Goal: Task Accomplishment & Management: Manage account settings

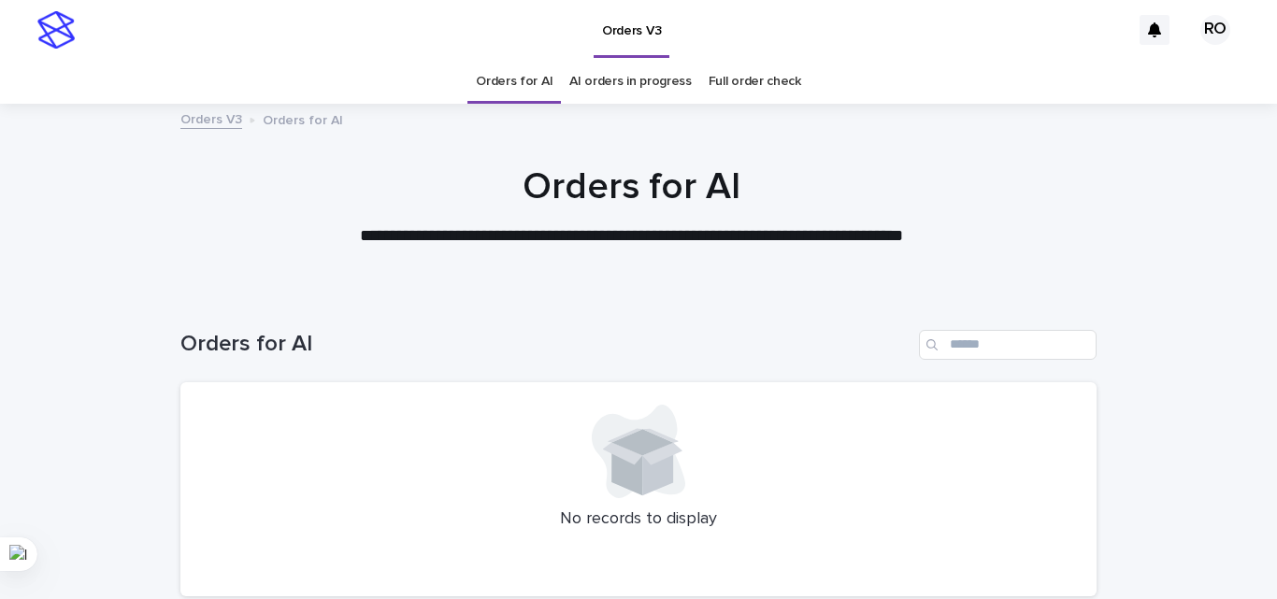
scroll to position [65, 0]
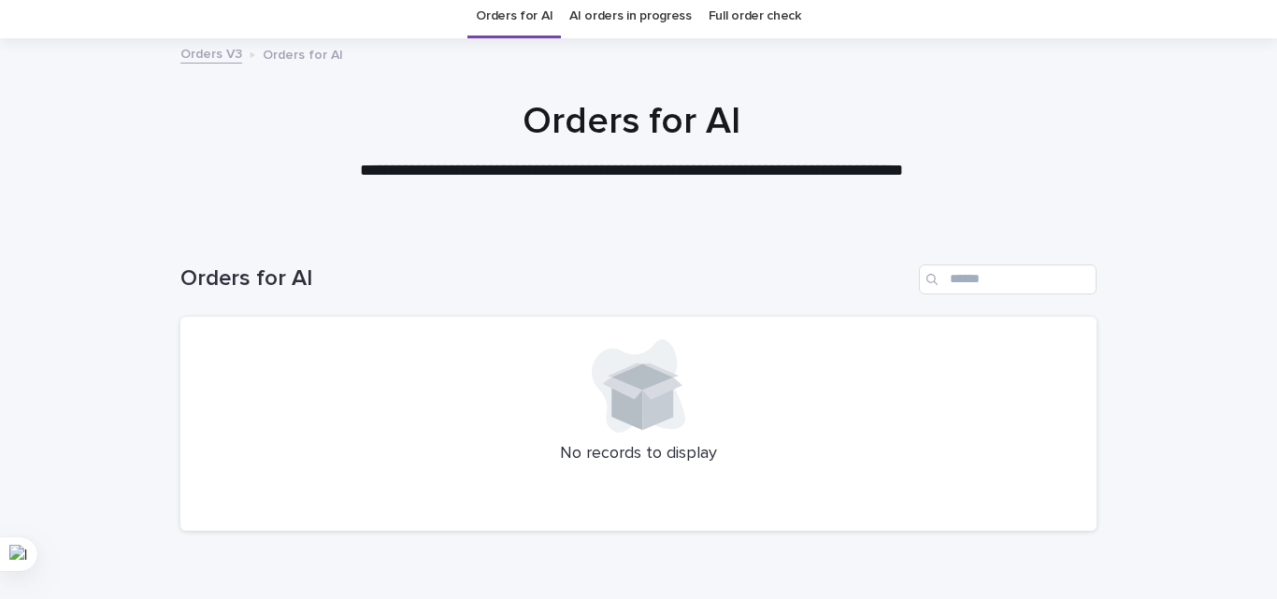
click at [640, 22] on link "AI orders in progress" at bounding box center [630, 16] width 122 height 44
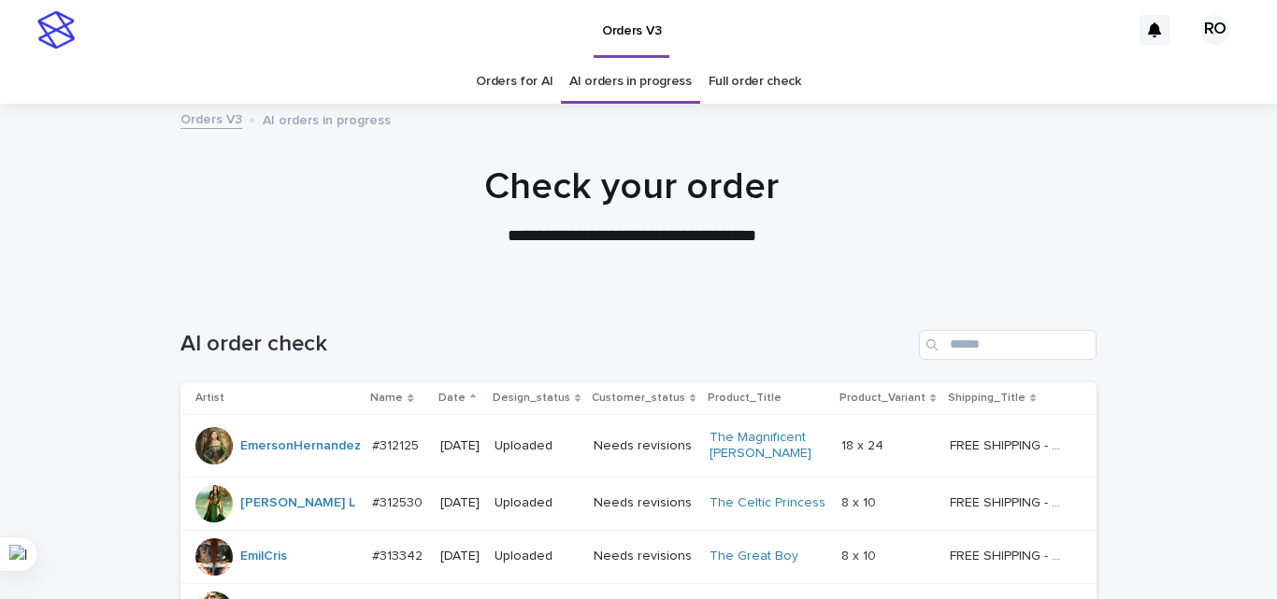
click at [458, 404] on div "Date" at bounding box center [460, 398] width 43 height 21
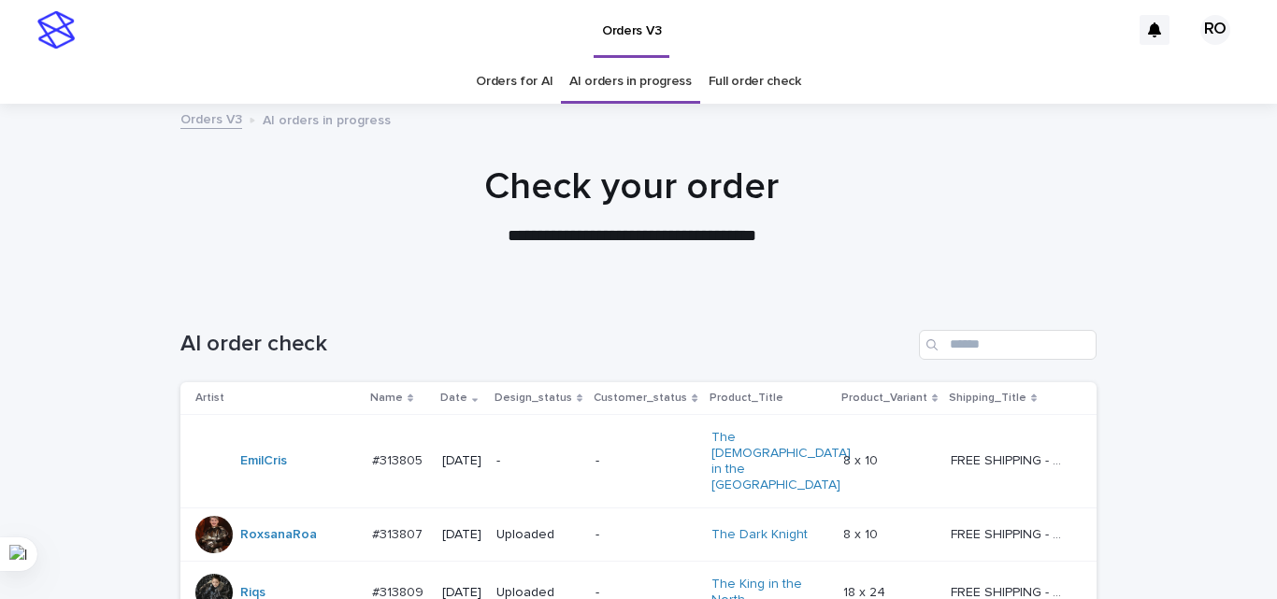
click at [414, 450] on p "#313805" at bounding box center [399, 460] width 54 height 20
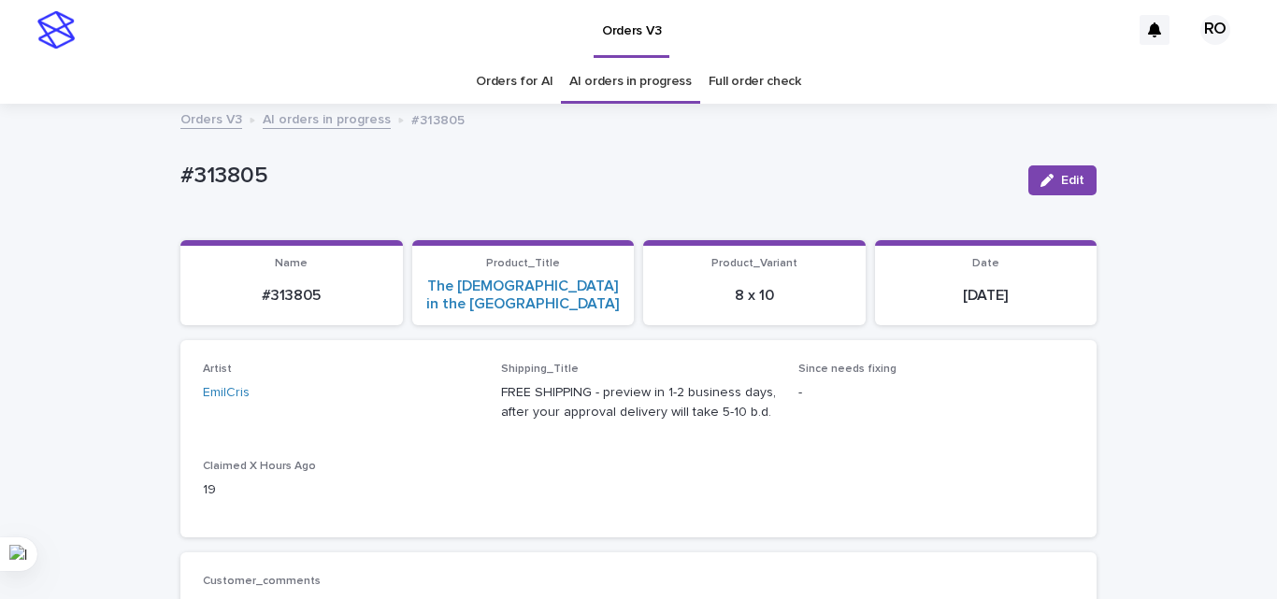
click at [517, 89] on link "Orders for AI" at bounding box center [514, 82] width 77 height 44
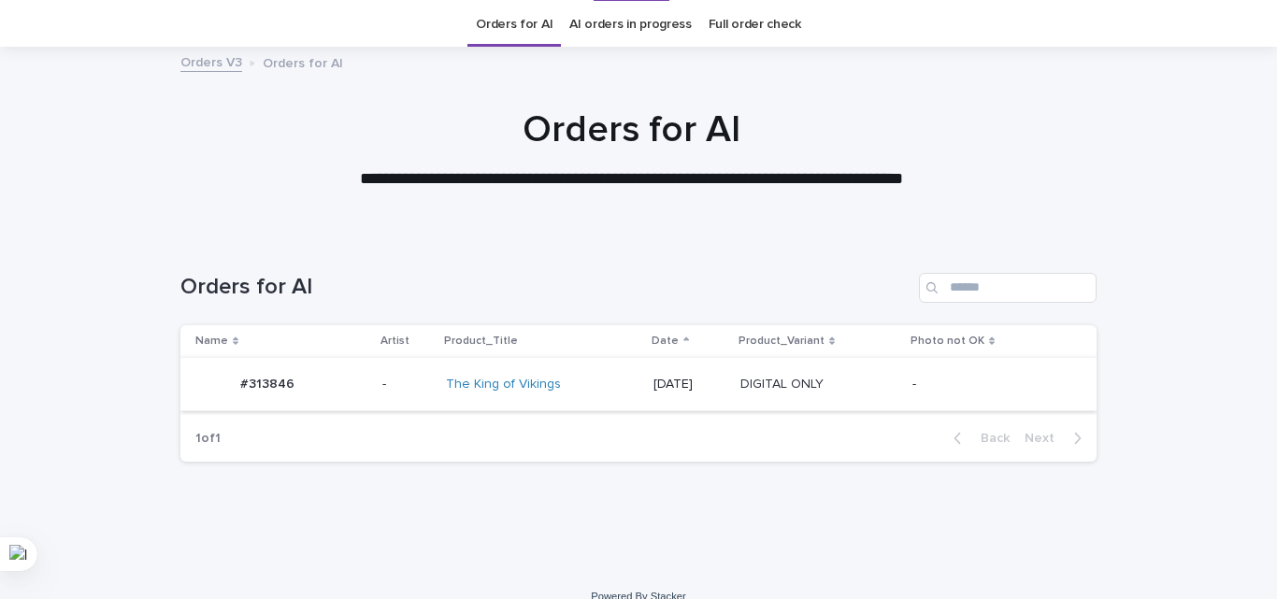
scroll to position [81, 0]
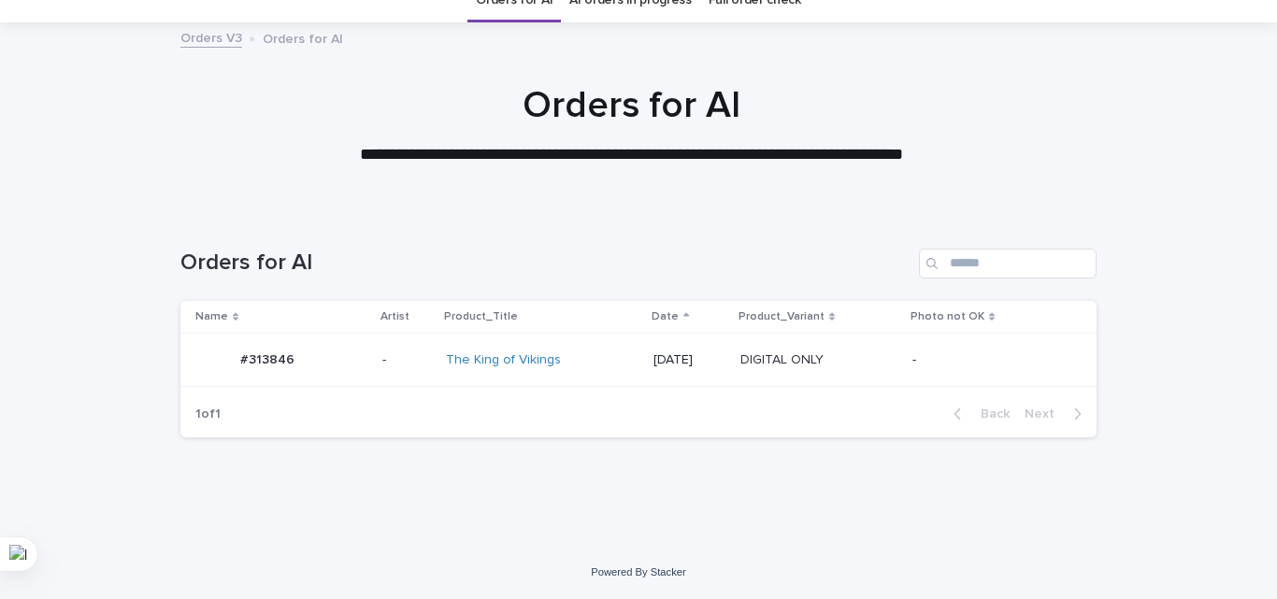
click at [965, 362] on p "-" at bounding box center [990, 360] width 154 height 16
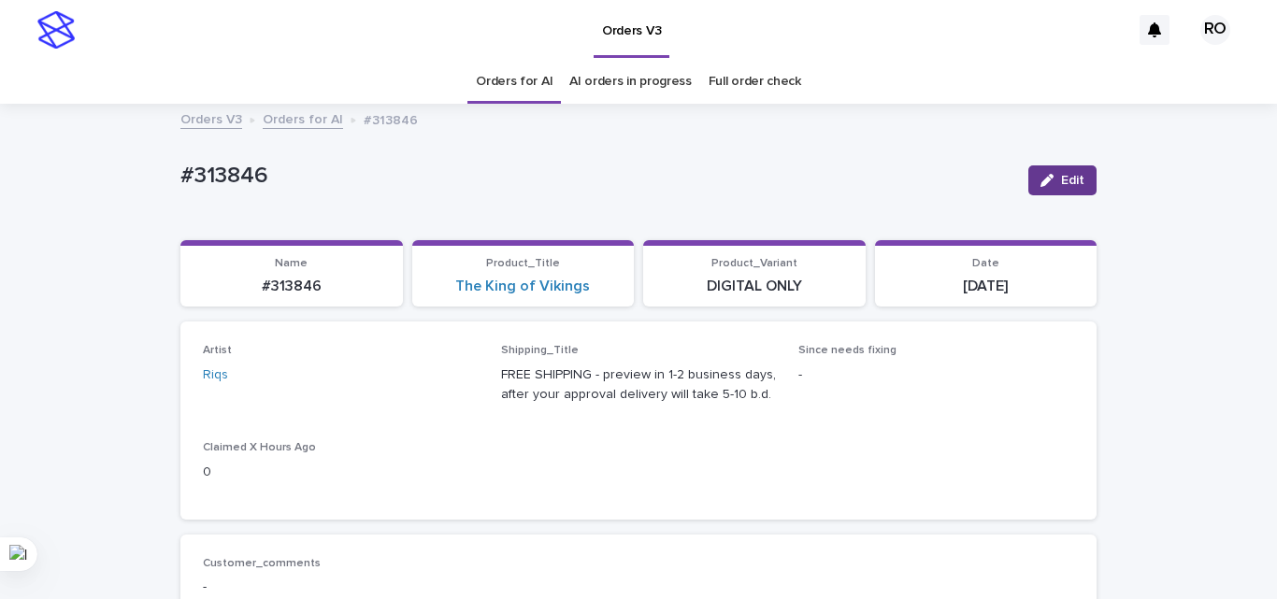
click at [1034, 172] on button "Edit" at bounding box center [1062, 180] width 68 height 30
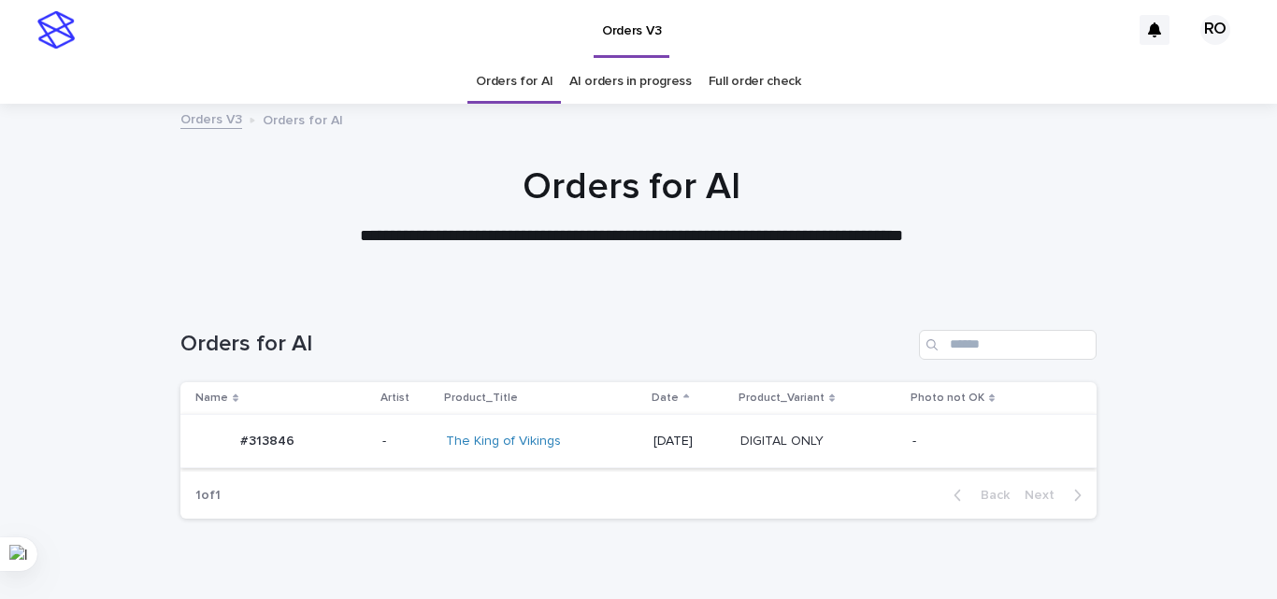
scroll to position [60, 0]
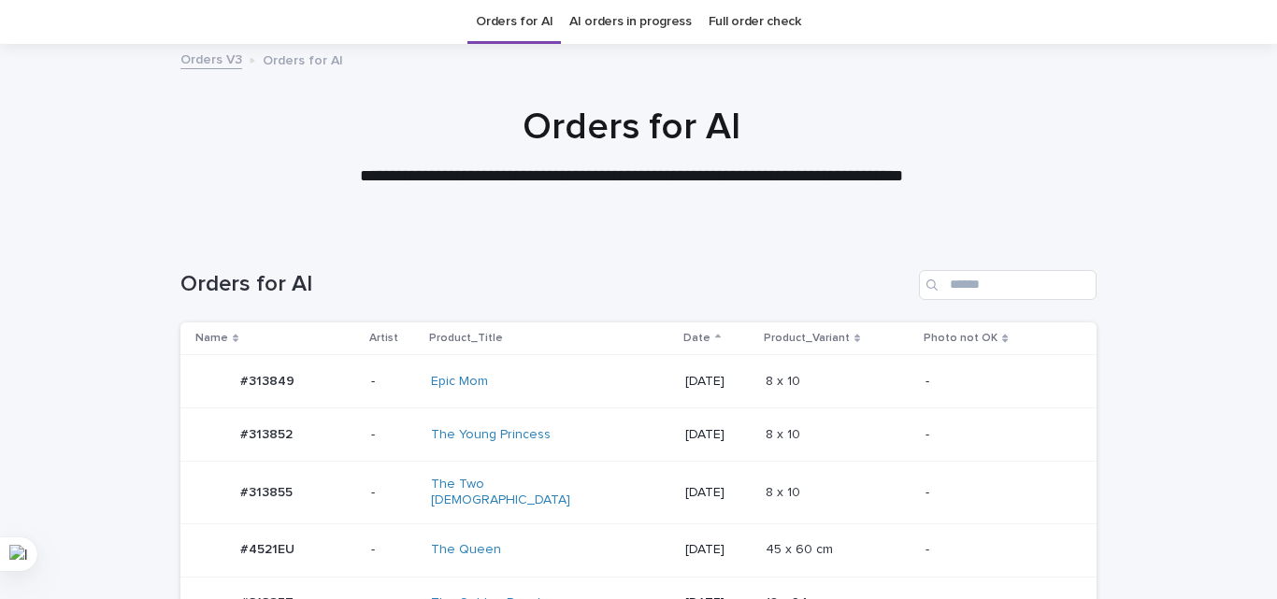
click at [808, 423] on div "8 x 10 8 x 10" at bounding box center [838, 435] width 145 height 31
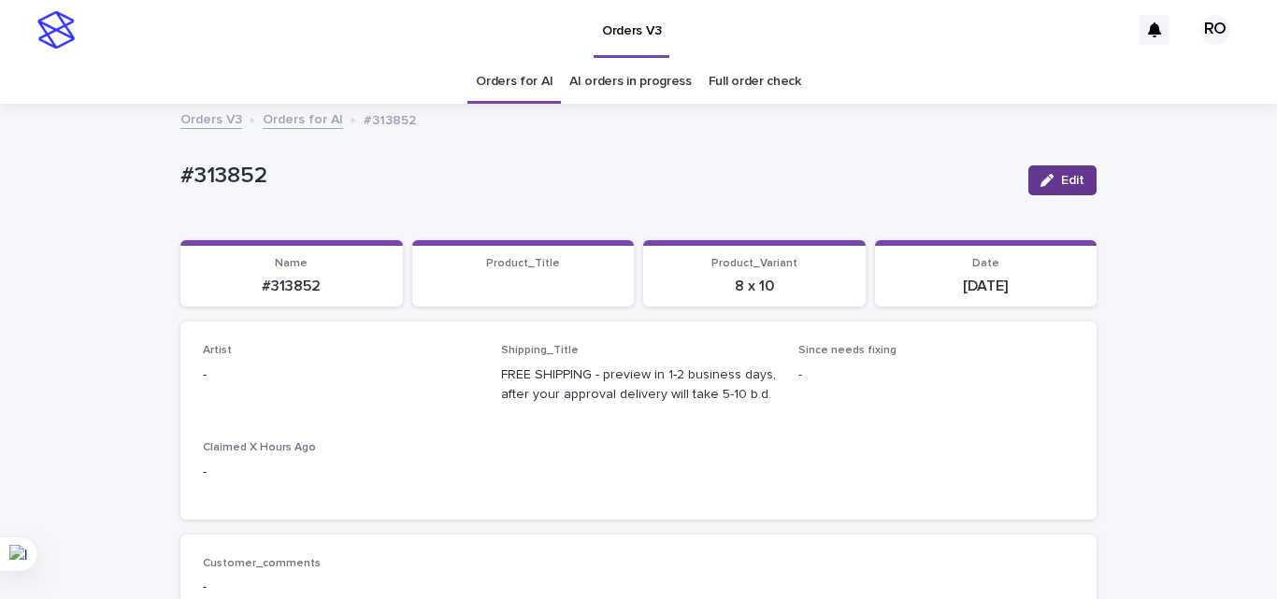
click at [1043, 175] on icon "button" at bounding box center [1047, 180] width 13 height 13
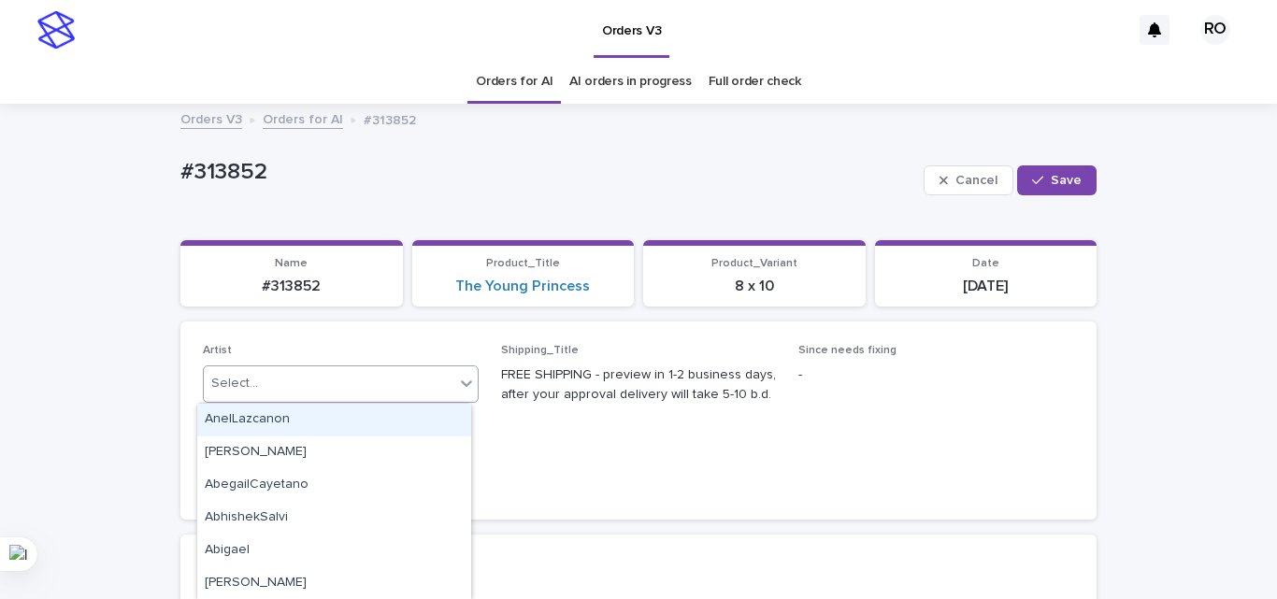
click at [323, 382] on div "Select..." at bounding box center [329, 383] width 251 height 31
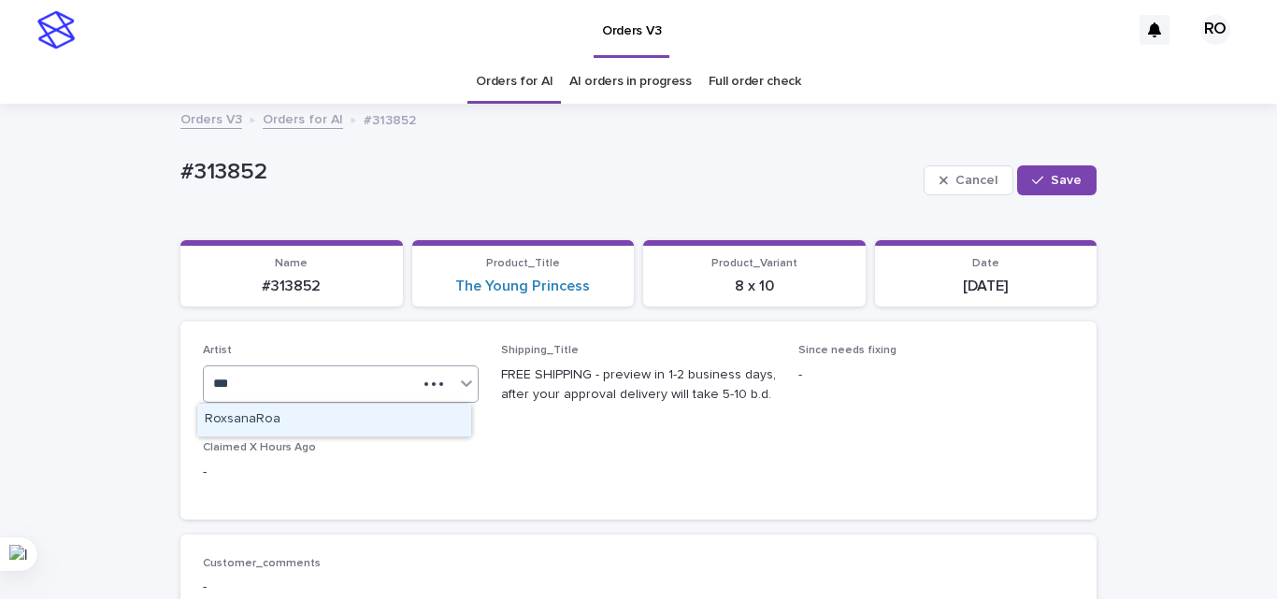
type input "***"
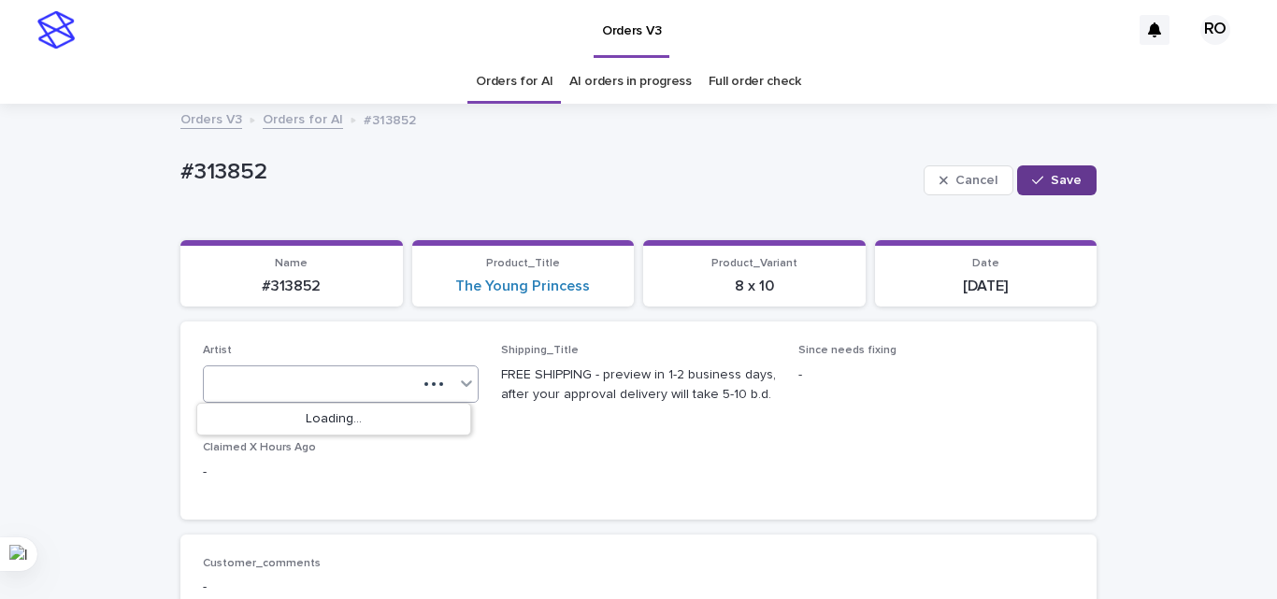
click at [1055, 178] on span "Save" at bounding box center [1066, 180] width 31 height 13
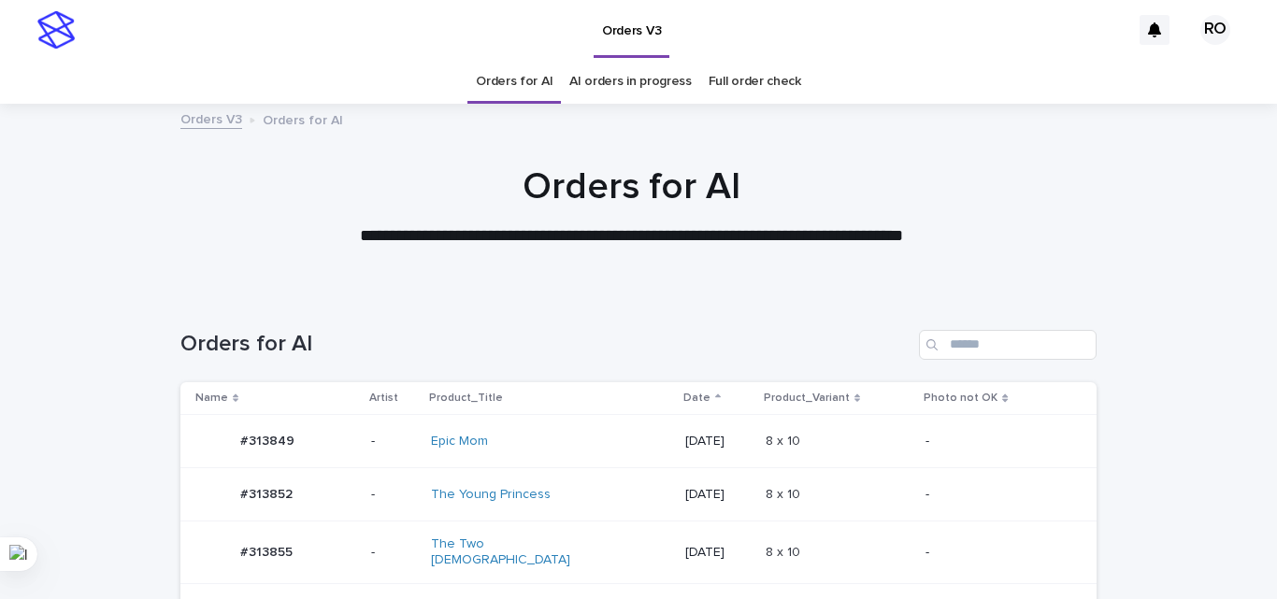
scroll to position [60, 0]
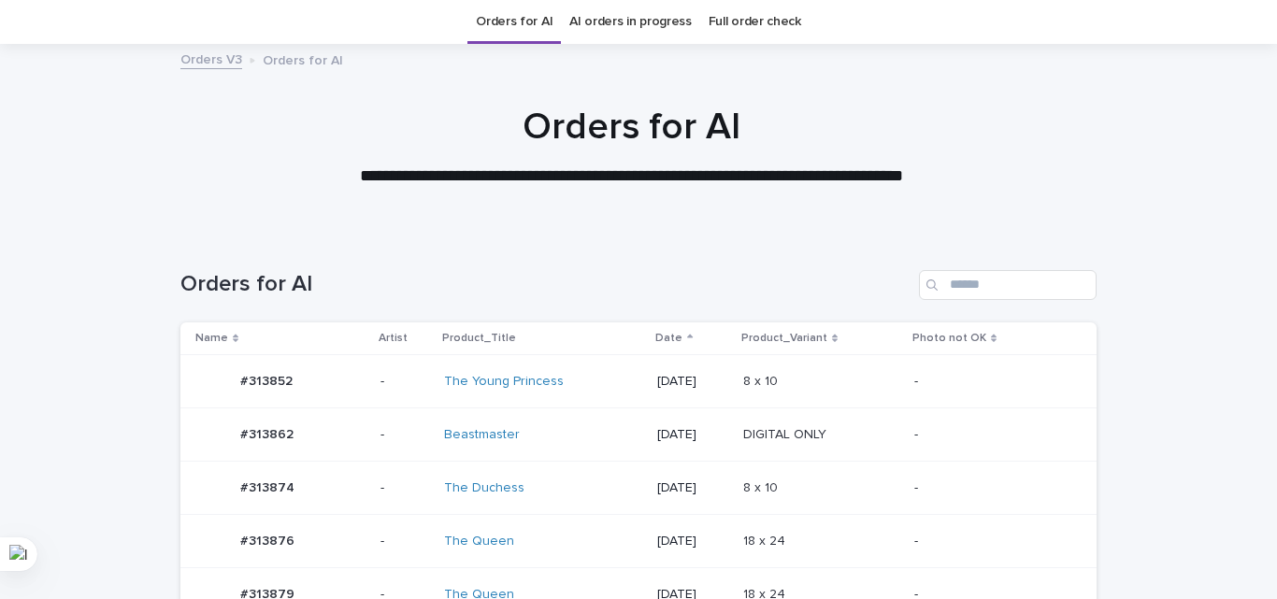
click at [905, 481] on td "8 x 10 8 x 10" at bounding box center [821, 488] width 171 height 53
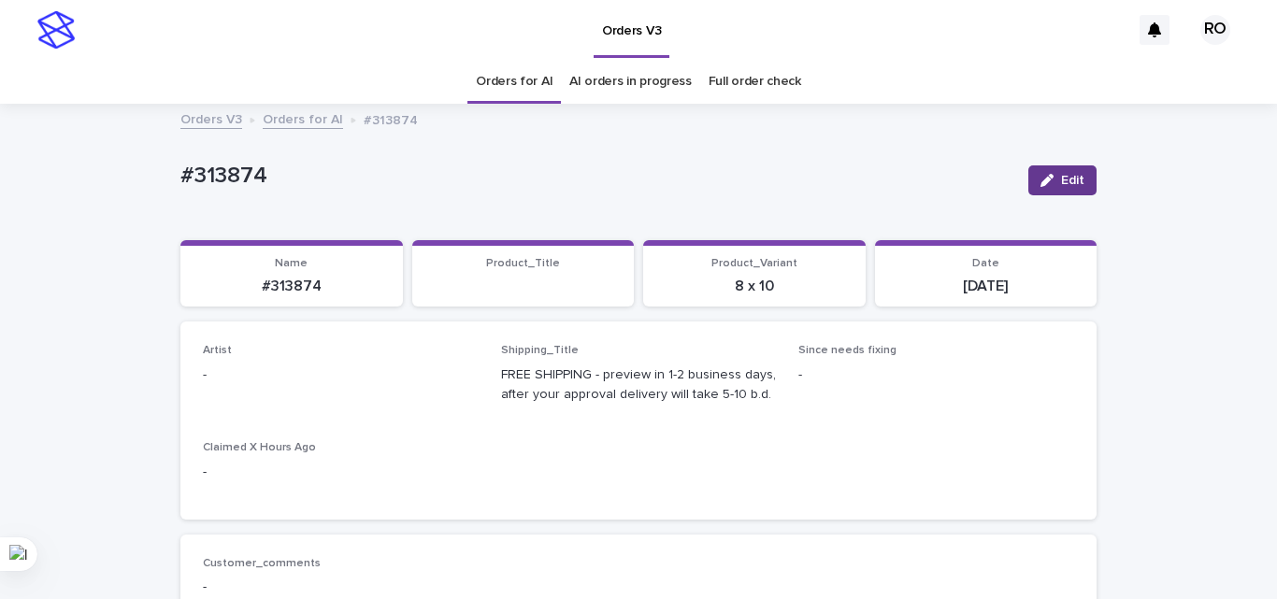
click at [1042, 172] on button "Edit" at bounding box center [1062, 180] width 68 height 30
click at [253, 380] on div "Select..." at bounding box center [329, 383] width 251 height 31
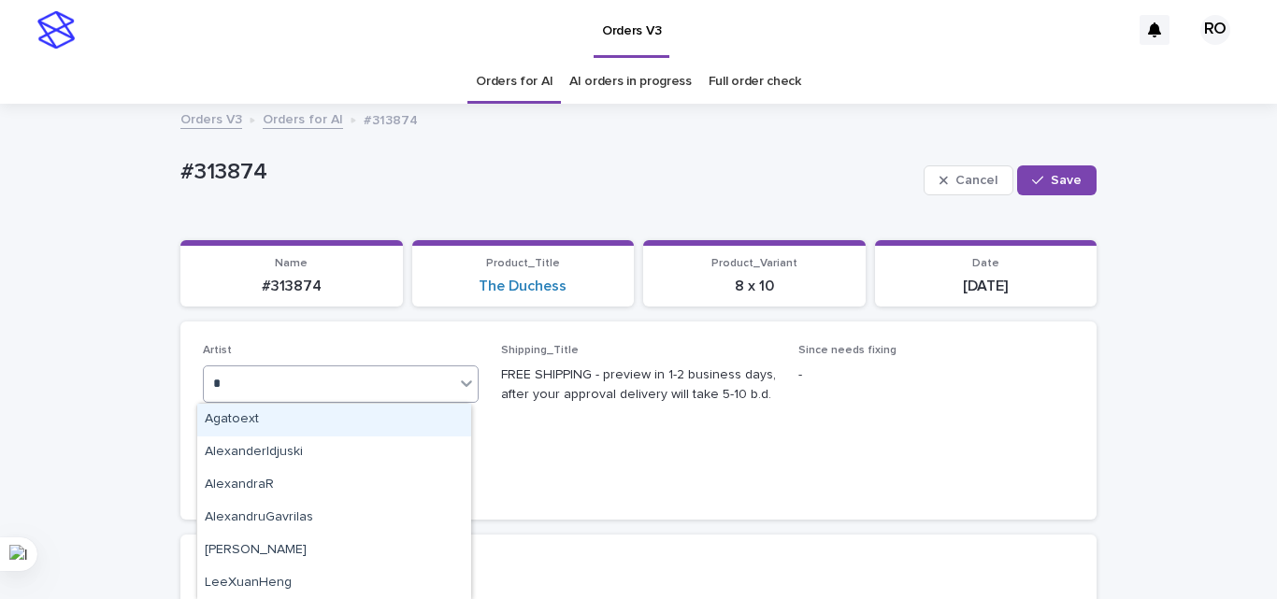
type input "**"
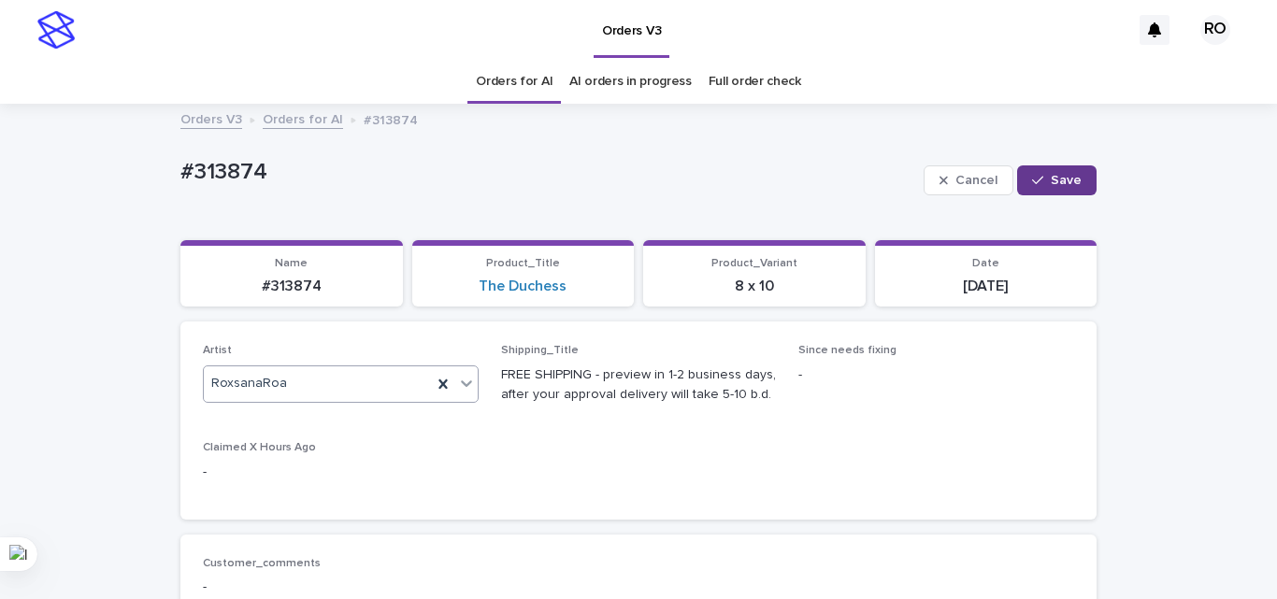
click at [1047, 172] on button "Save" at bounding box center [1056, 180] width 79 height 30
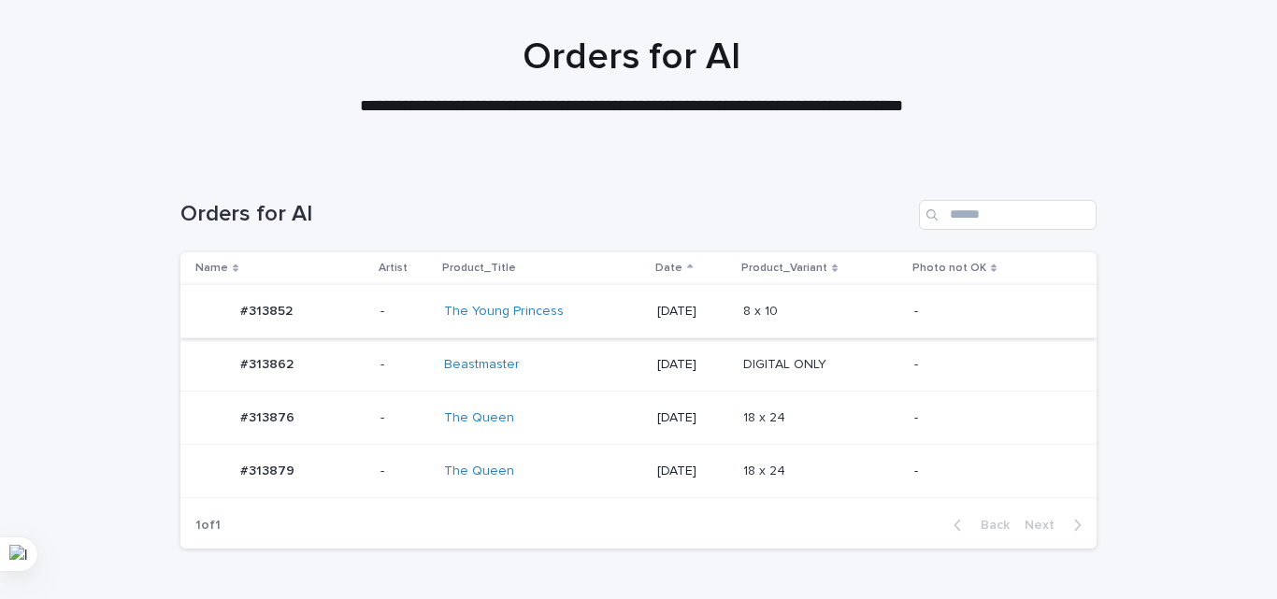
scroll to position [135, 0]
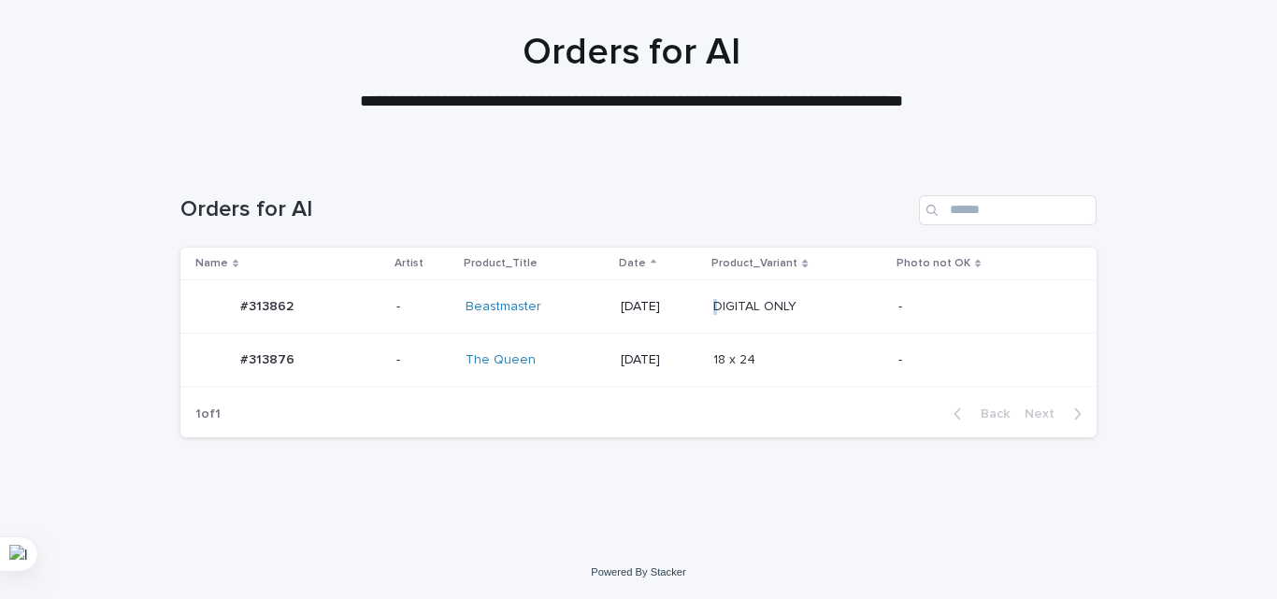
click at [815, 303] on div "DIGITAL ONLY DIGITAL ONLY" at bounding box center [791, 307] width 156 height 16
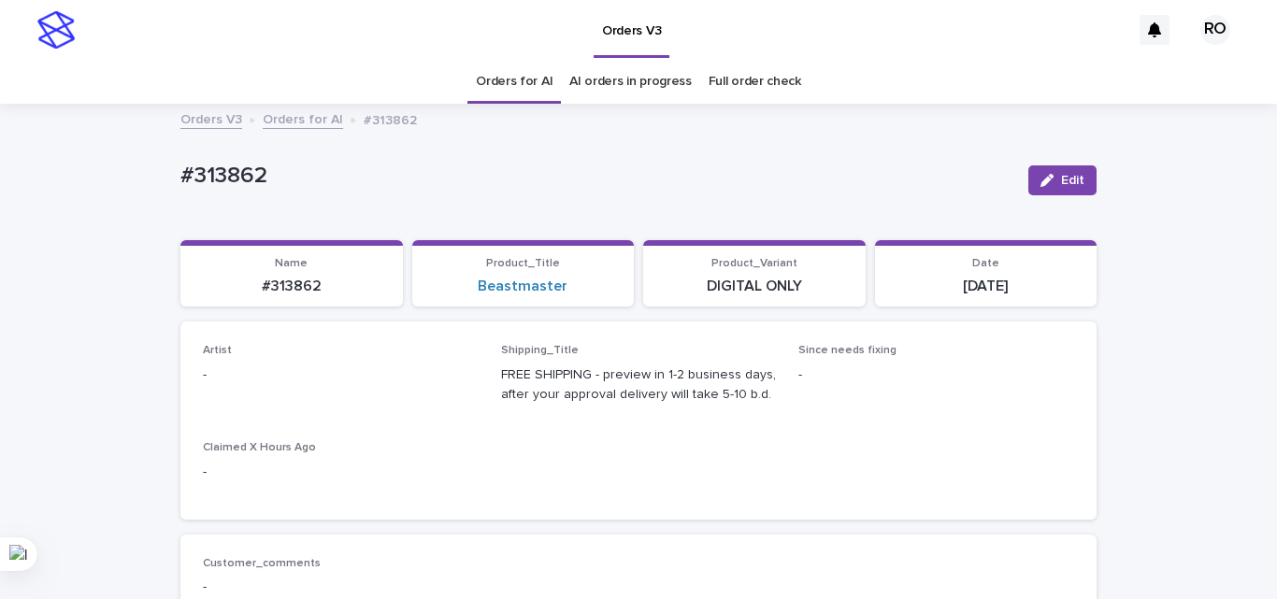
drag, startPoint x: 1070, startPoint y: 173, endPoint x: 257, endPoint y: 321, distance: 825.8
click at [1068, 174] on span "Edit" at bounding box center [1072, 180] width 23 height 13
click at [266, 380] on div "Select..." at bounding box center [329, 383] width 251 height 31
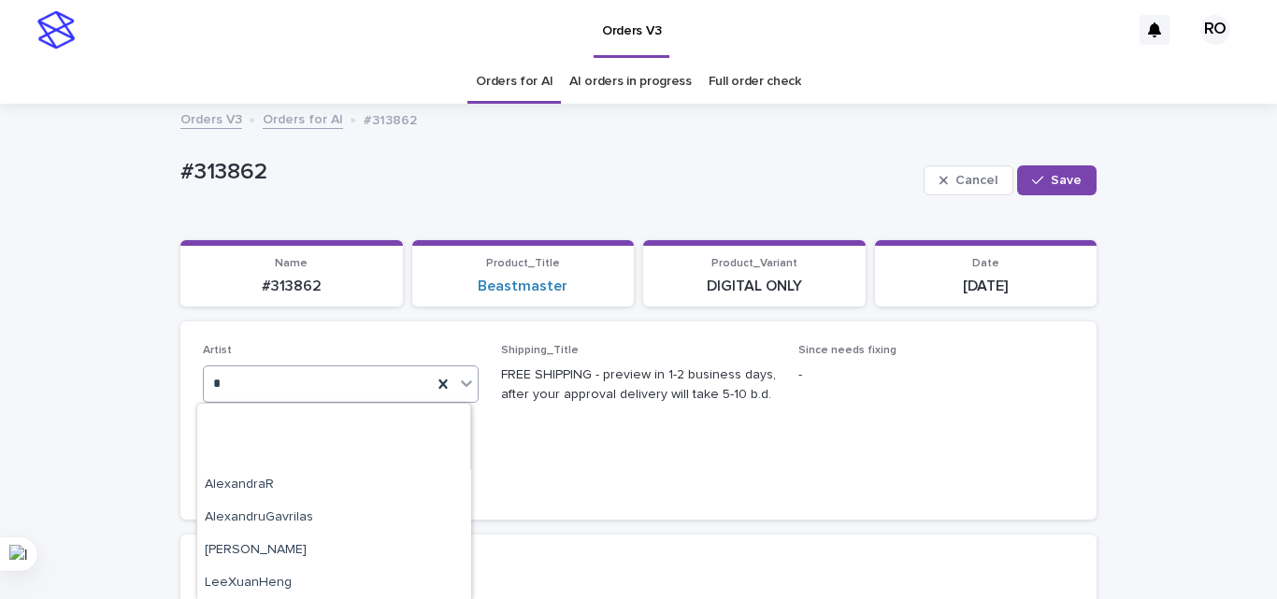
type input "**"
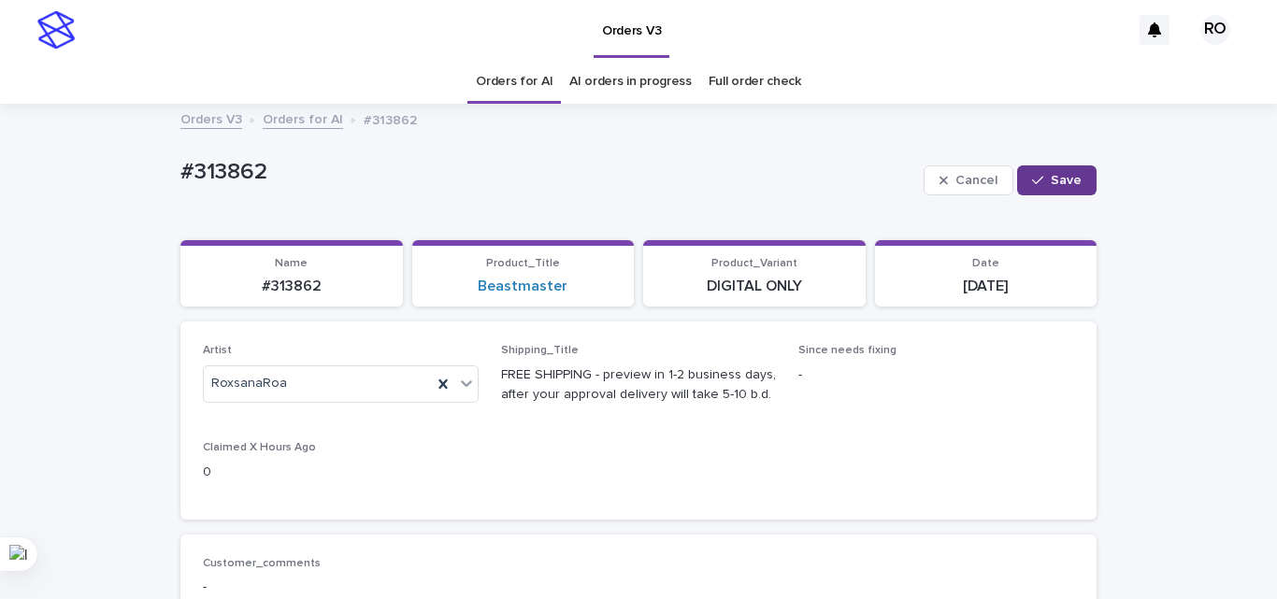
click at [1051, 180] on span "Save" at bounding box center [1066, 180] width 31 height 13
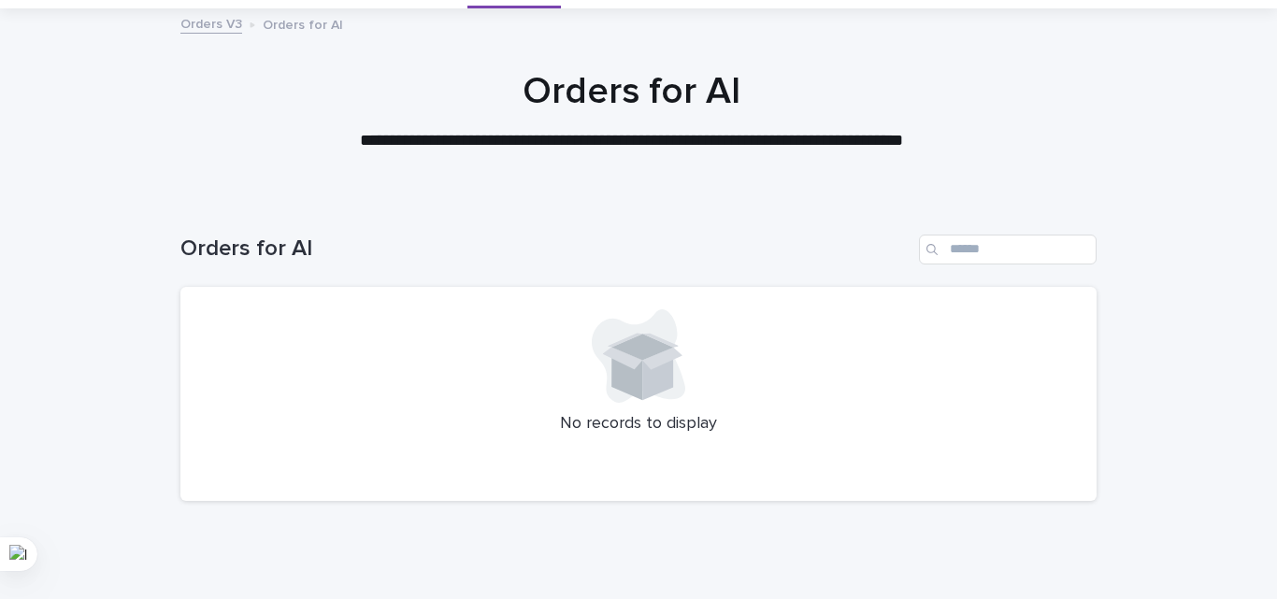
scroll to position [159, 0]
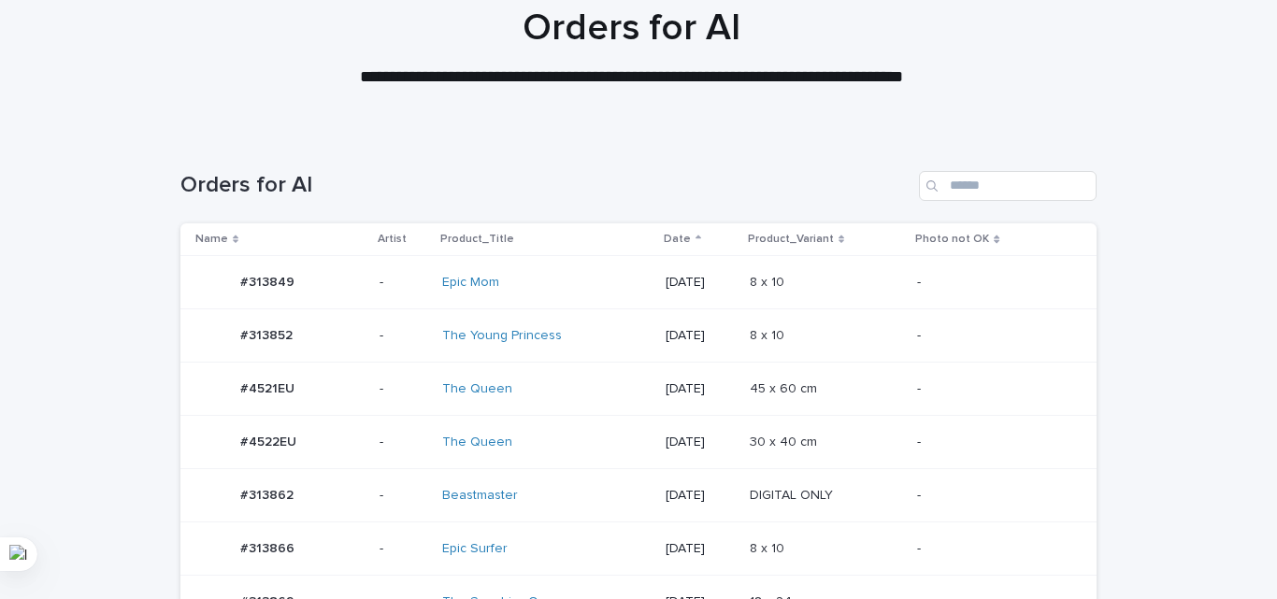
click at [718, 406] on td "[DATE]" at bounding box center [700, 389] width 84 height 53
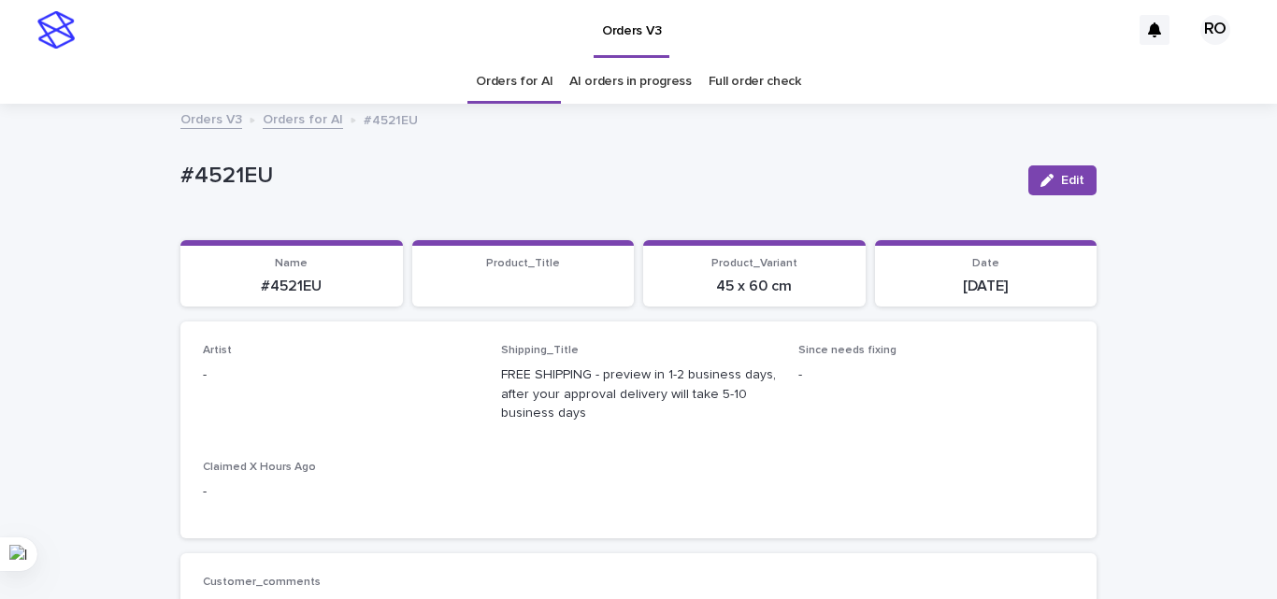
click at [1046, 174] on icon "button" at bounding box center [1047, 180] width 13 height 13
click at [314, 383] on div "Select..." at bounding box center [310, 383] width 213 height 31
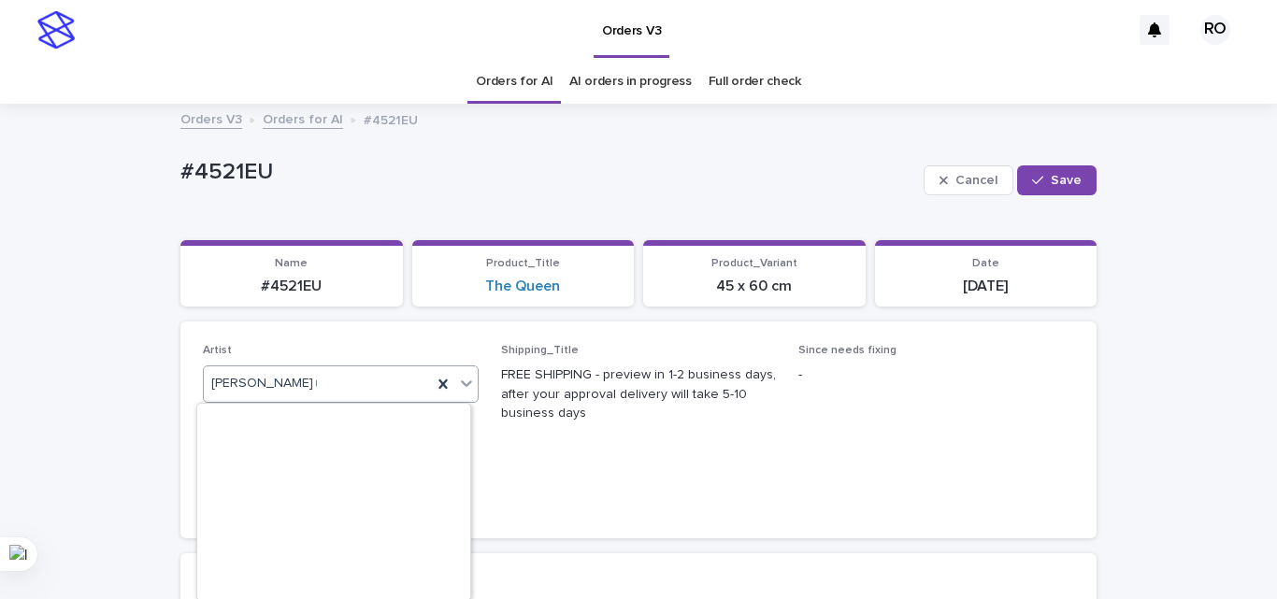
scroll to position [131, 0]
type input "**"
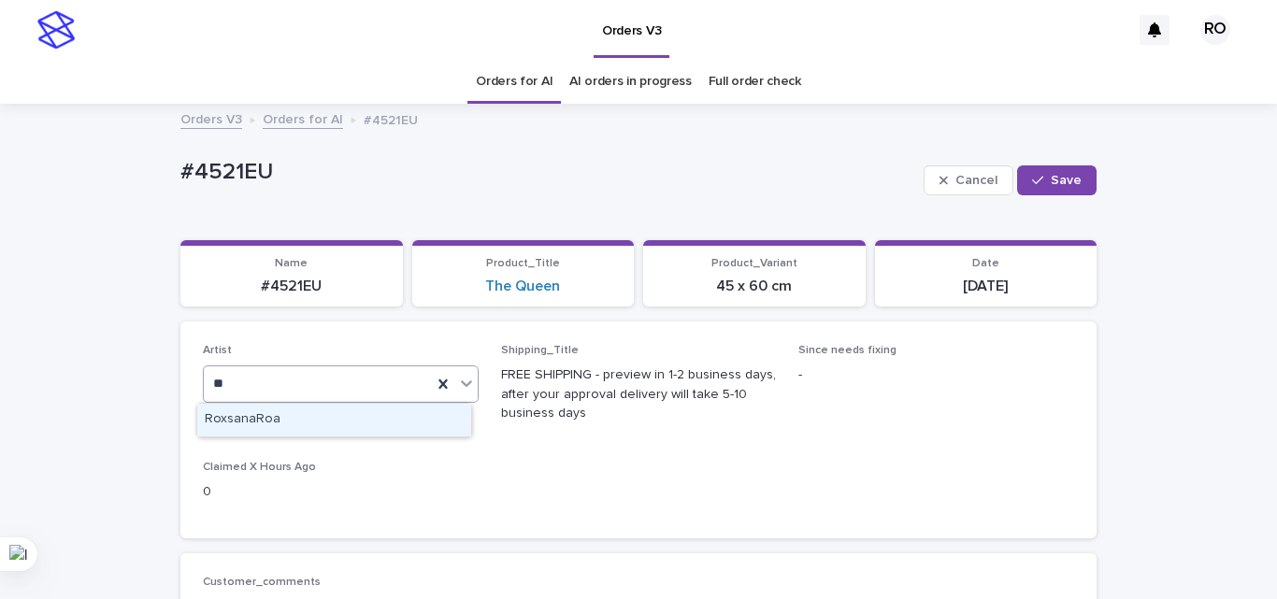
scroll to position [0, 0]
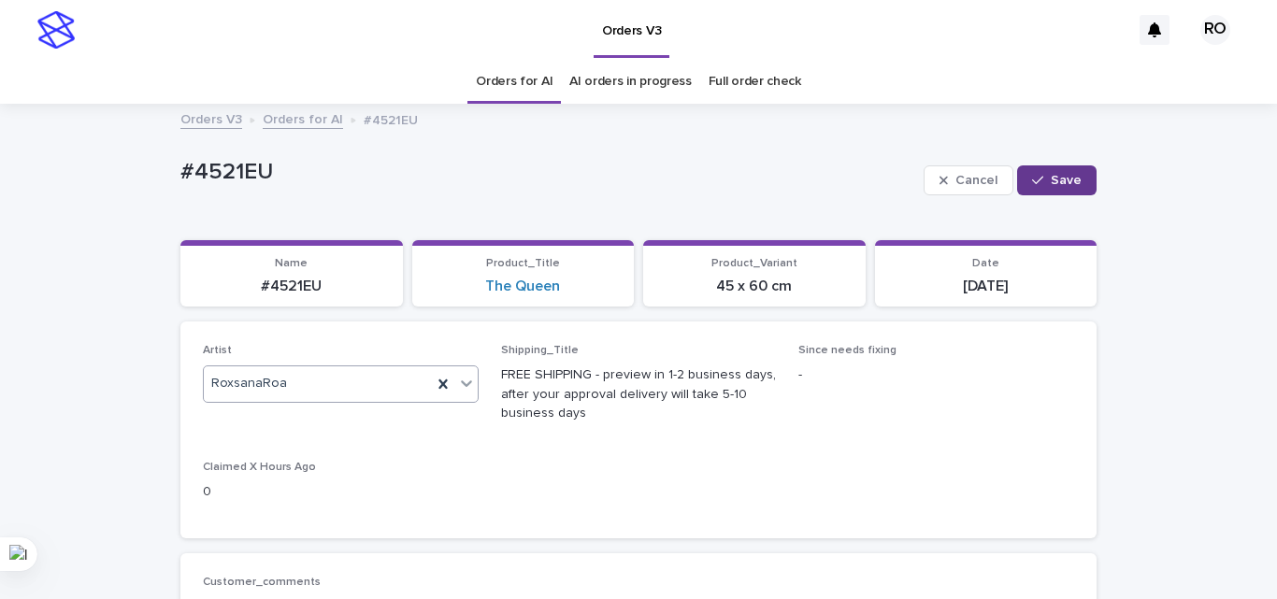
click at [1051, 178] on span "Save" at bounding box center [1066, 180] width 31 height 13
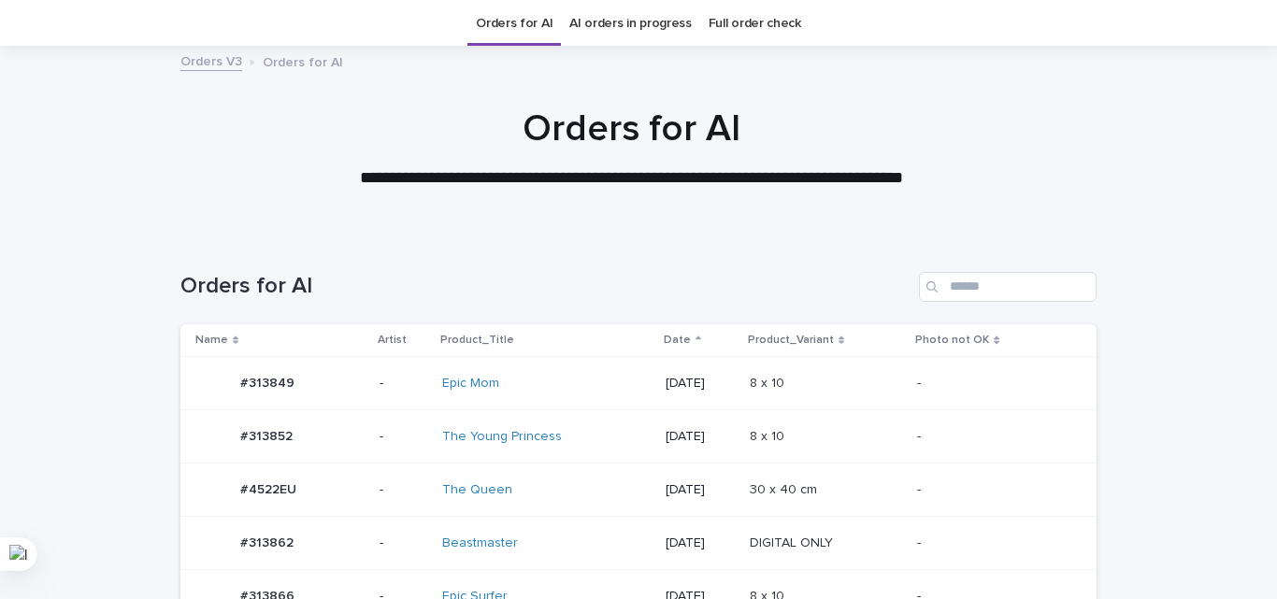
scroll to position [60, 0]
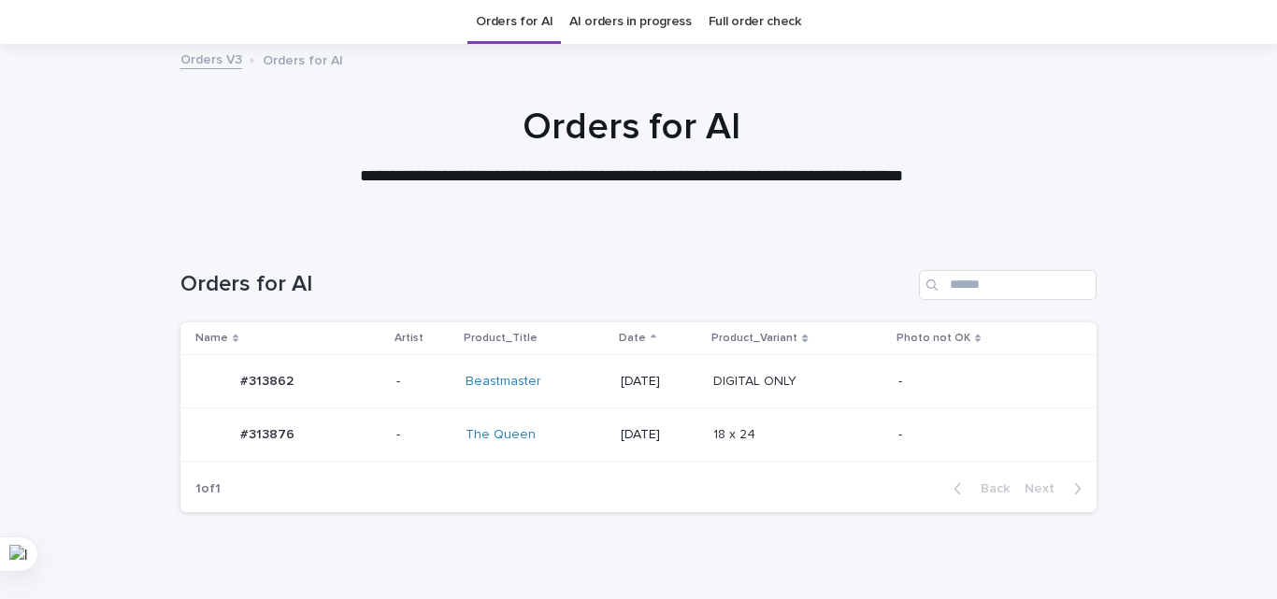
click at [783, 502] on div "1 of 1 Back Next" at bounding box center [638, 489] width 916 height 47
click at [794, 424] on div "18 x 24 18 x 24" at bounding box center [798, 435] width 170 height 31
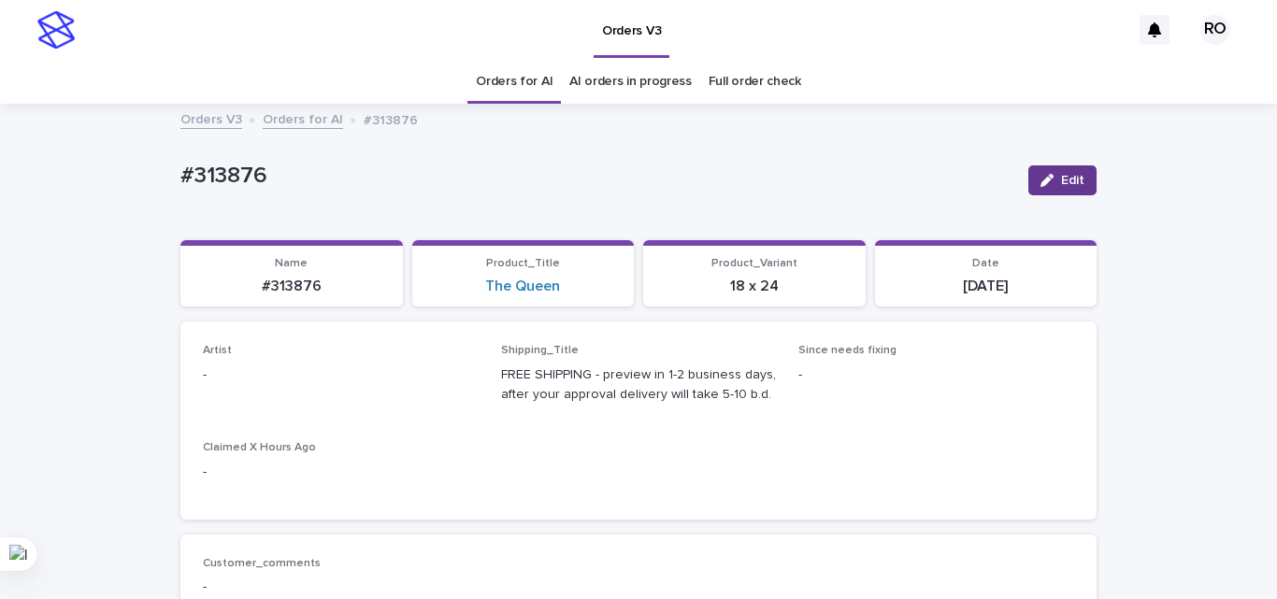
drag, startPoint x: 1059, startPoint y: 178, endPoint x: 303, endPoint y: 347, distance: 775.1
click at [1052, 179] on button "Edit" at bounding box center [1062, 180] width 68 height 30
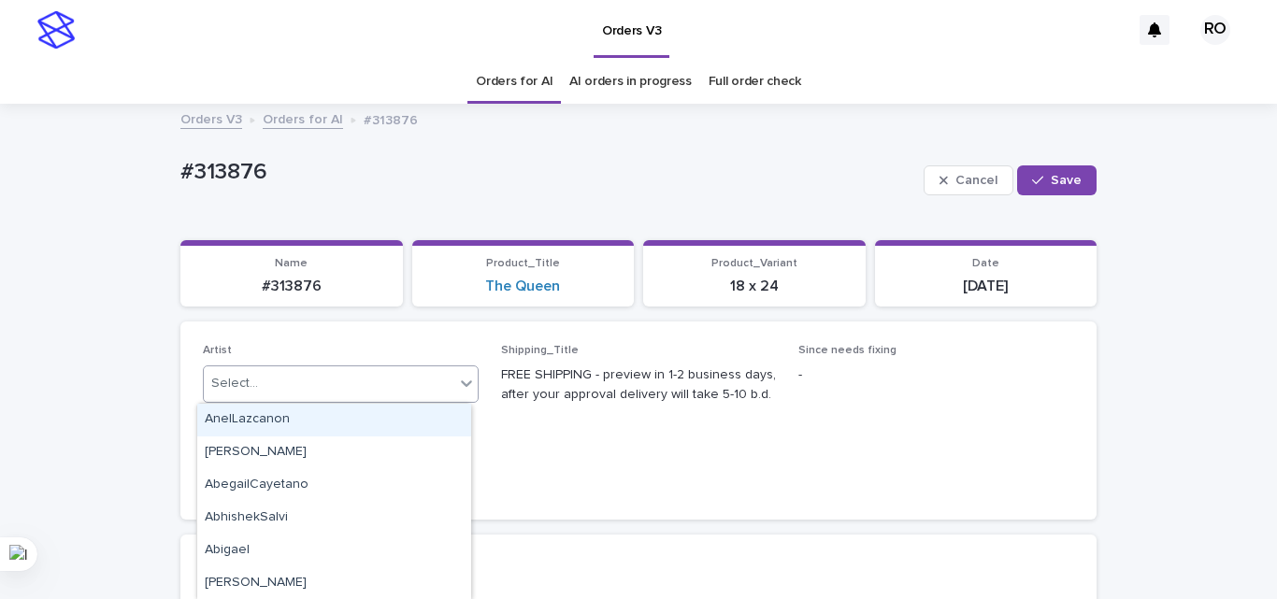
click at [246, 377] on div "Select..." at bounding box center [234, 384] width 47 height 20
type input "**"
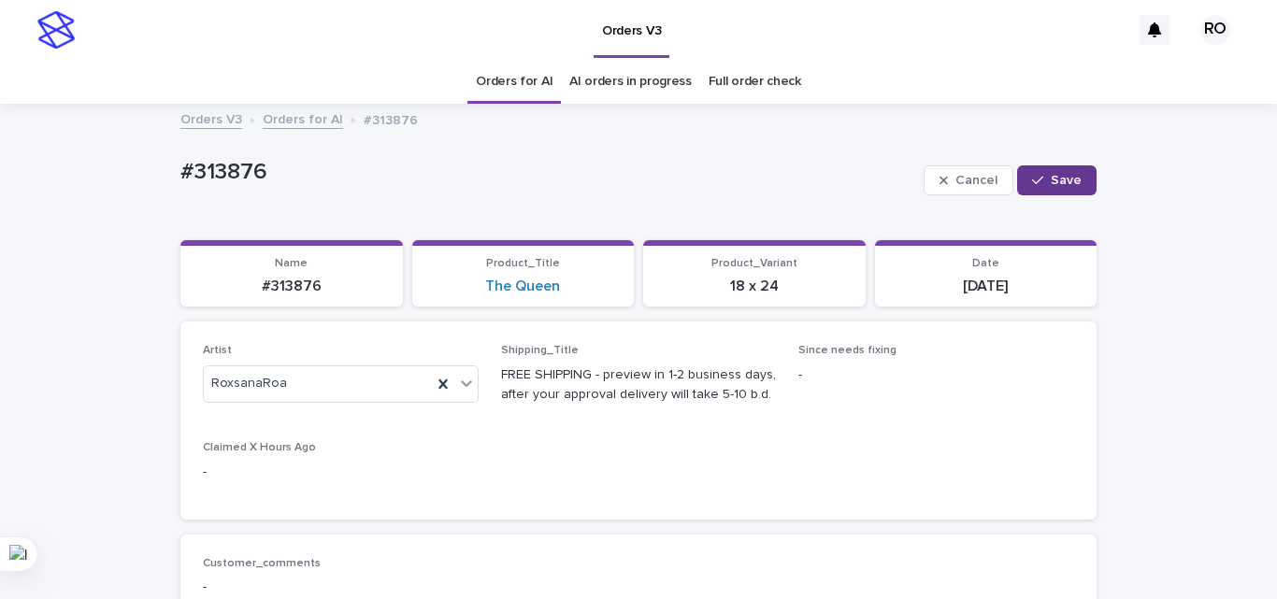
click at [1055, 174] on span "Save" at bounding box center [1066, 180] width 31 height 13
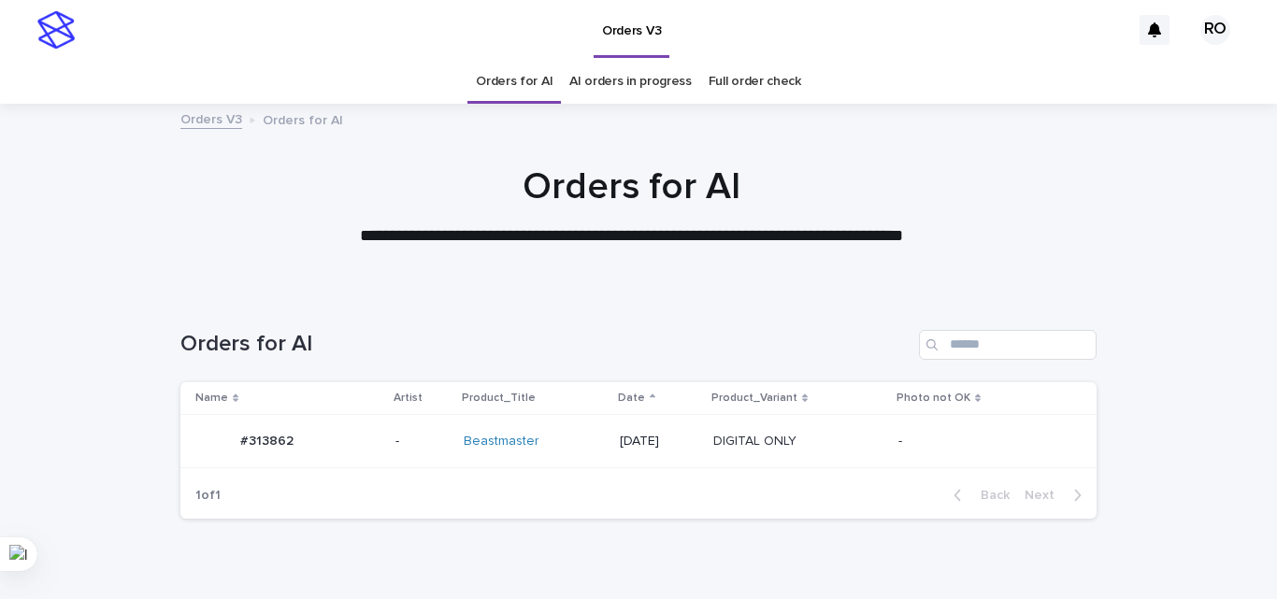
scroll to position [60, 0]
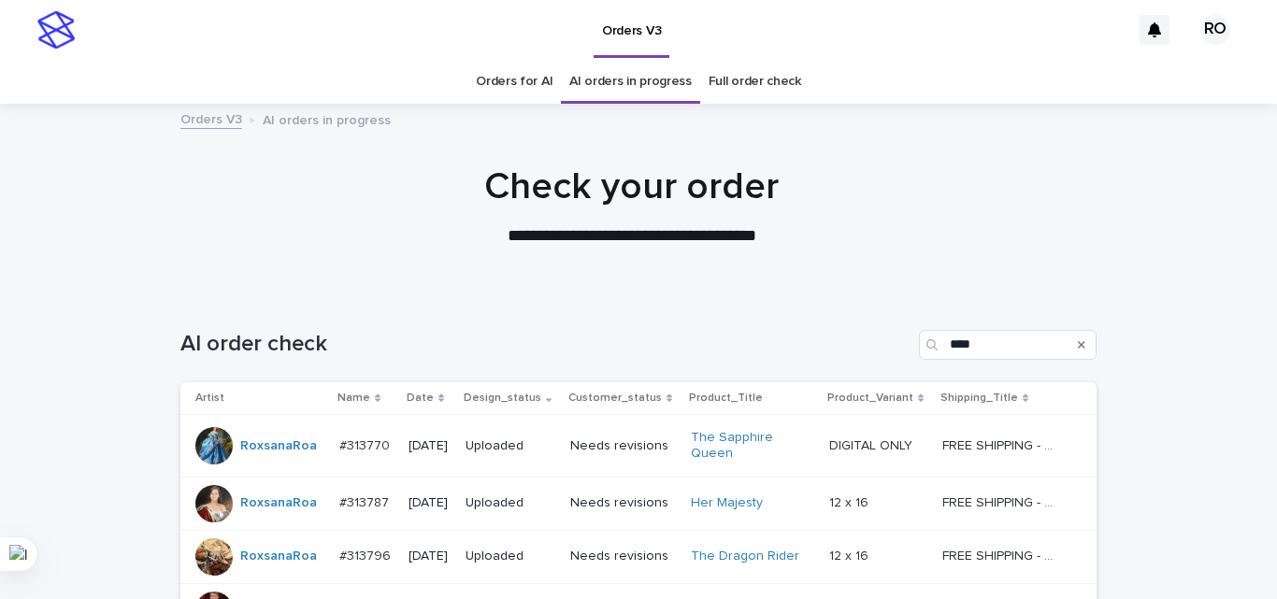
click at [944, 245] on p "**********" at bounding box center [632, 236] width 748 height 24
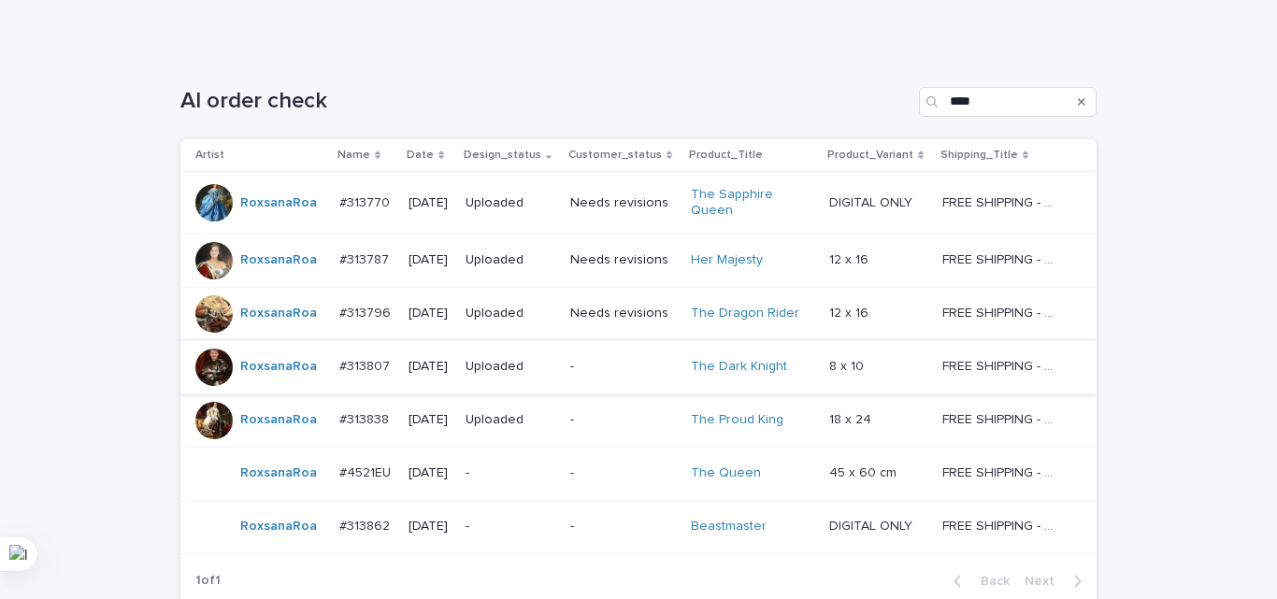
scroll to position [374, 0]
